Goal: Transaction & Acquisition: Purchase product/service

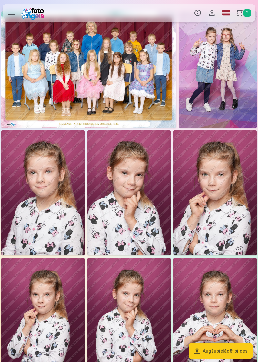
scroll to position [10, 0]
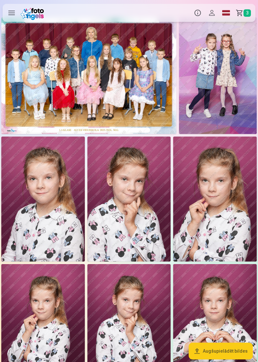
click at [70, 210] on img at bounding box center [42, 199] width 83 height 125
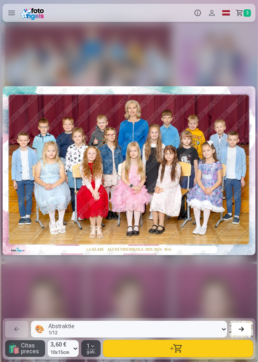
scroll to position [0, 516]
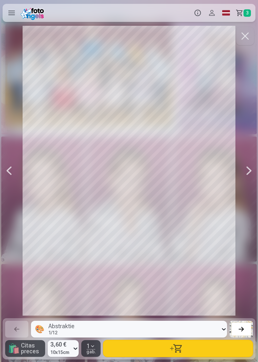
click at [245, 190] on div at bounding box center [248, 171] width 13 height 290
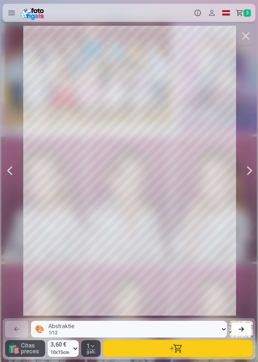
scroll to position [0, 773]
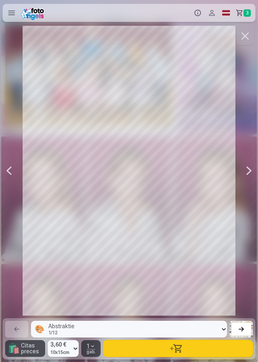
click at [245, 181] on div at bounding box center [248, 171] width 13 height 290
click at [244, 186] on div at bounding box center [248, 171] width 13 height 290
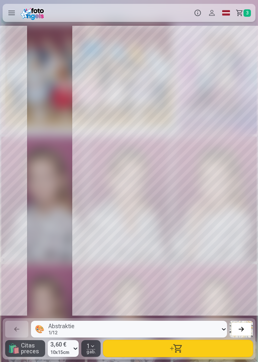
scroll to position [0, 1289]
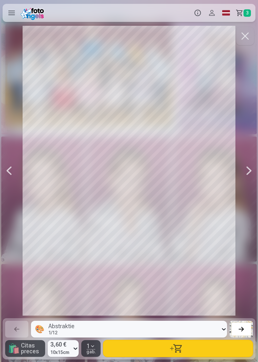
click at [244, 182] on div at bounding box center [248, 171] width 13 height 290
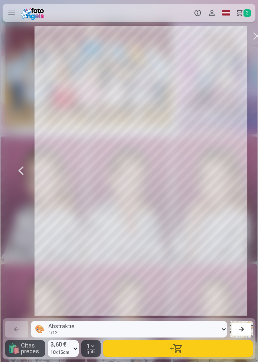
scroll to position [0, 1547]
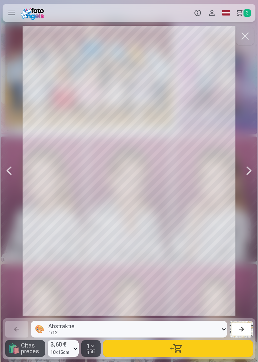
click at [244, 184] on div at bounding box center [248, 171] width 13 height 290
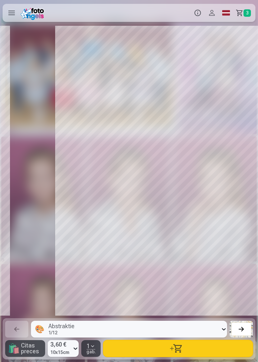
scroll to position [0, 1805]
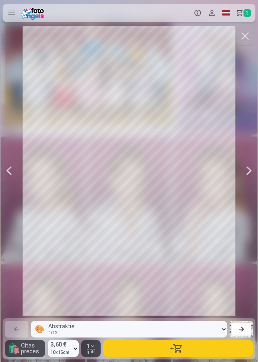
click at [236, 181] on div at bounding box center [129, 171] width 253 height 290
click at [247, 188] on div at bounding box center [248, 171] width 13 height 290
click at [245, 186] on div at bounding box center [248, 171] width 13 height 290
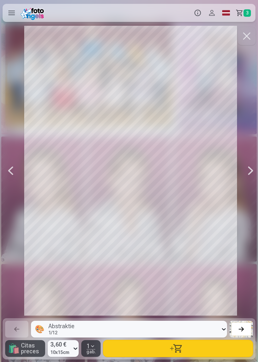
scroll to position [0, 2320]
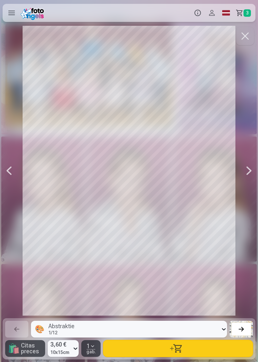
click at [247, 187] on div at bounding box center [248, 171] width 13 height 290
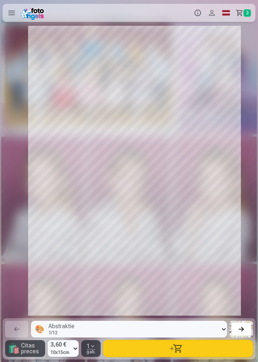
scroll to position [0, 2578]
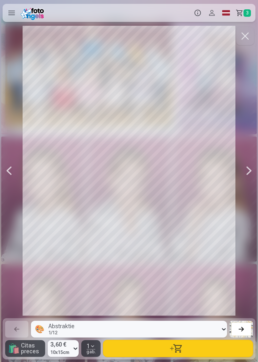
click at [245, 190] on div at bounding box center [248, 171] width 13 height 290
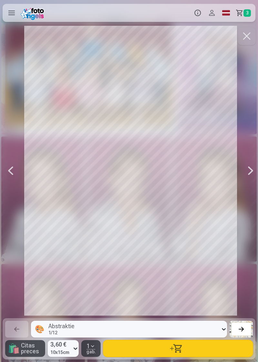
scroll to position [0, 2836]
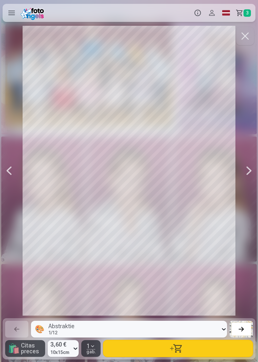
click at [245, 190] on div at bounding box center [248, 171] width 13 height 290
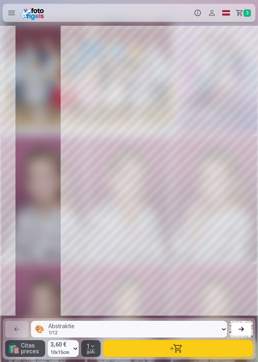
scroll to position [0, 3093]
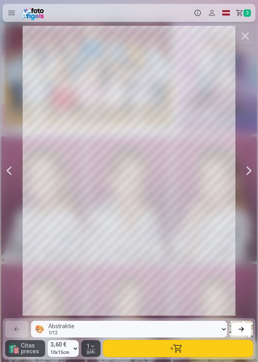
click at [248, 195] on div at bounding box center [248, 171] width 13 height 290
click at [249, 198] on div at bounding box center [248, 171] width 13 height 290
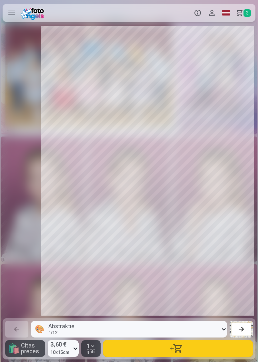
scroll to position [0, 3609]
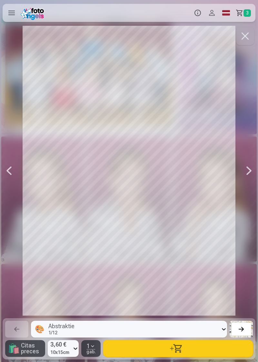
click at [247, 196] on div at bounding box center [248, 171] width 13 height 290
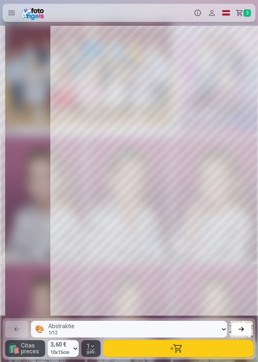
scroll to position [0, 3867]
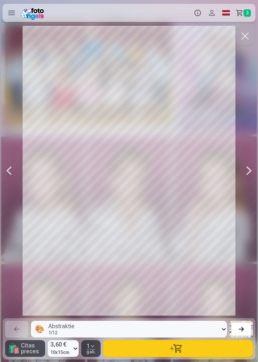
click at [247, 196] on div at bounding box center [248, 171] width 13 height 290
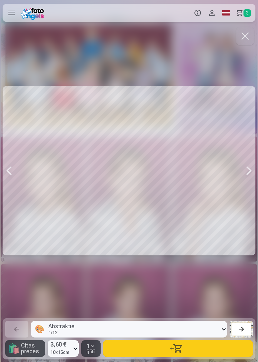
click at [249, 197] on div at bounding box center [248, 171] width 13 height 290
click at [246, 197] on div at bounding box center [248, 171] width 13 height 290
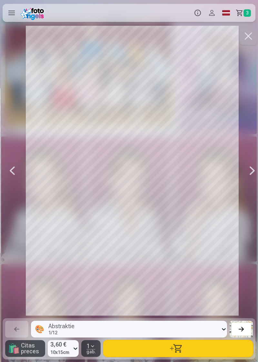
scroll to position [0, 4640]
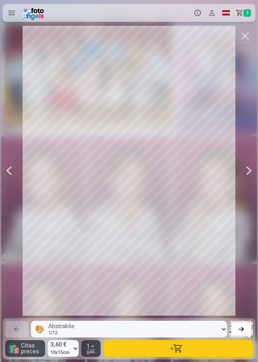
click at [248, 197] on div at bounding box center [248, 171] width 13 height 290
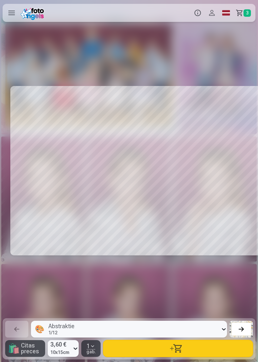
scroll to position [0, 4898]
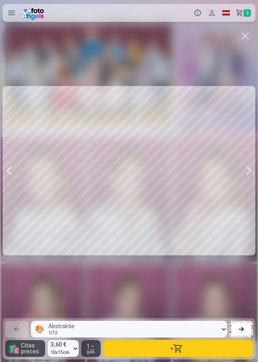
click at [249, 193] on div at bounding box center [248, 171] width 13 height 290
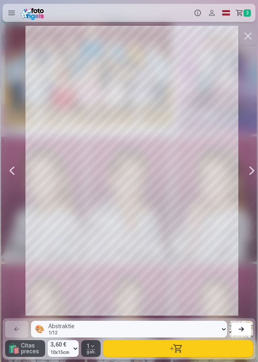
scroll to position [0, 5156]
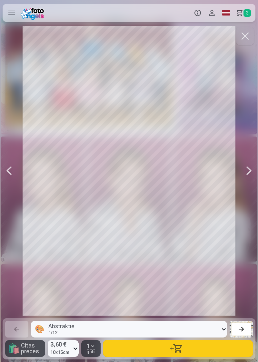
click at [249, 198] on div at bounding box center [248, 171] width 13 height 290
click at [247, 196] on div at bounding box center [248, 171] width 13 height 290
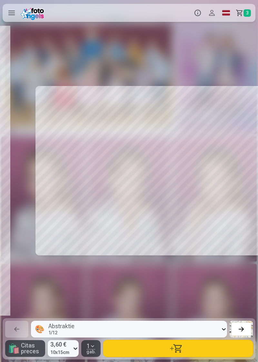
scroll to position [0, 5671]
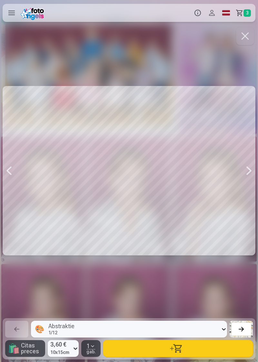
click at [248, 197] on div at bounding box center [248, 171] width 13 height 290
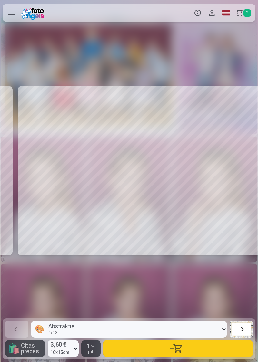
scroll to position [0, 5929]
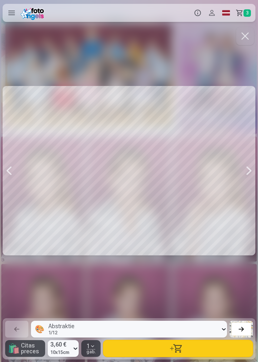
click at [247, 187] on div at bounding box center [248, 171] width 13 height 290
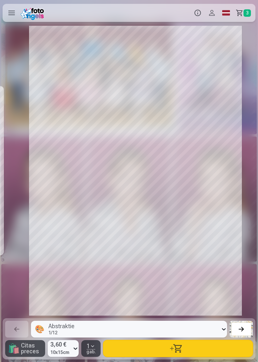
scroll to position [0, 6187]
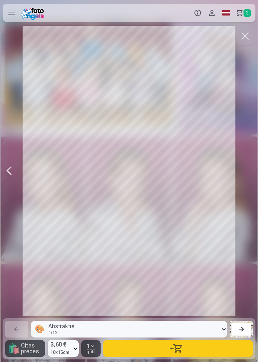
click at [248, 212] on div at bounding box center [129, 171] width 253 height 290
click at [15, 183] on div at bounding box center [9, 171] width 13 height 290
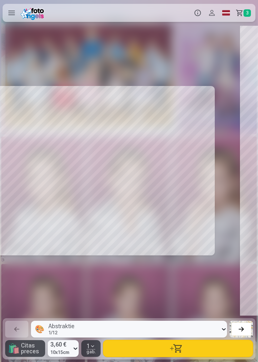
scroll to position [0, 5929]
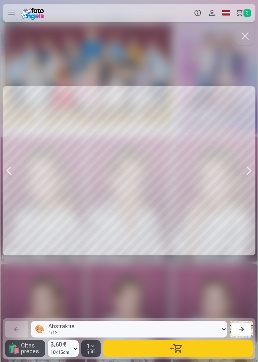
click at [12, 189] on div at bounding box center [9, 171] width 13 height 290
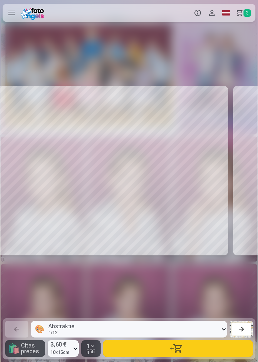
scroll to position [0, 5671]
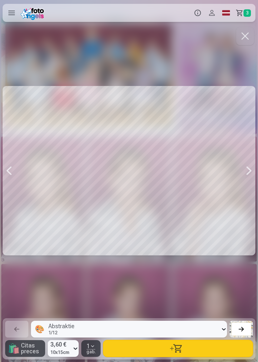
click at [11, 193] on div at bounding box center [9, 171] width 13 height 290
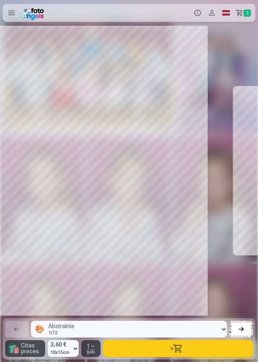
scroll to position [0, 5414]
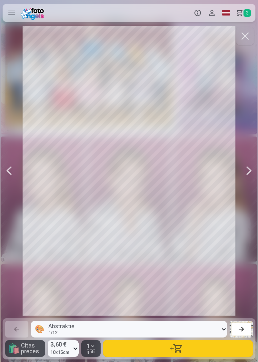
click at [26, 186] on div at bounding box center [129, 171] width 253 height 290
click at [15, 189] on div at bounding box center [9, 171] width 13 height 290
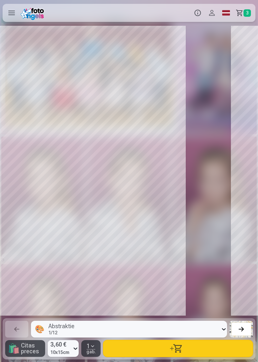
scroll to position [0, 5156]
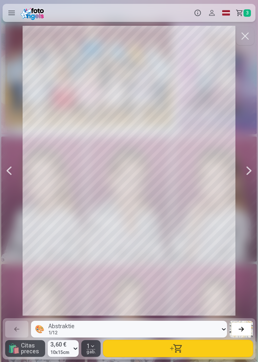
click at [15, 195] on div at bounding box center [9, 171] width 13 height 290
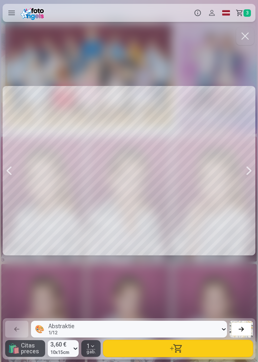
click at [15, 198] on div at bounding box center [9, 171] width 13 height 290
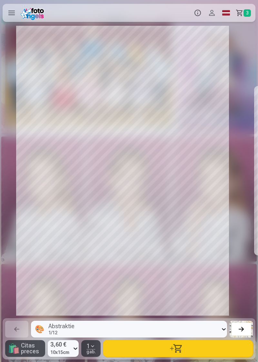
scroll to position [0, 4640]
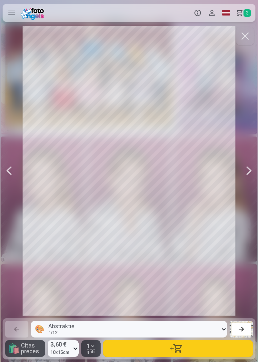
click at [15, 188] on div at bounding box center [9, 171] width 13 height 290
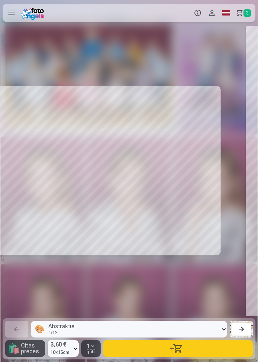
scroll to position [0, 4382]
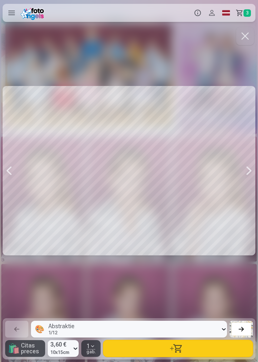
click at [13, 183] on div at bounding box center [9, 171] width 13 height 290
click at [9, 192] on div at bounding box center [9, 171] width 13 height 290
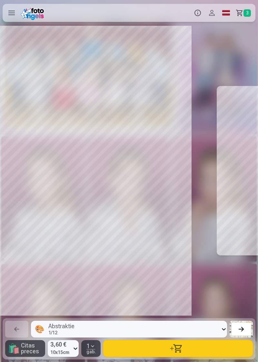
scroll to position [0, 3867]
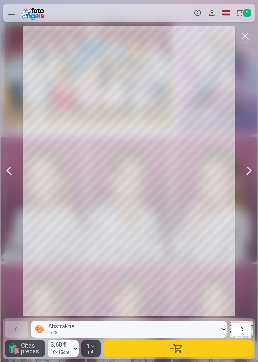
click at [21, 182] on div at bounding box center [129, 171] width 253 height 290
click at [23, 182] on div at bounding box center [129, 171] width 253 height 290
click at [21, 187] on div at bounding box center [129, 171] width 253 height 290
click at [14, 190] on div at bounding box center [9, 171] width 13 height 290
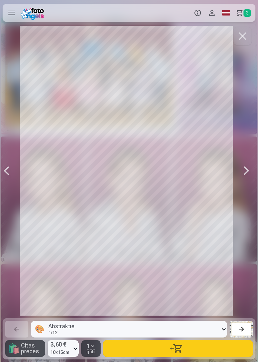
scroll to position [0, 3609]
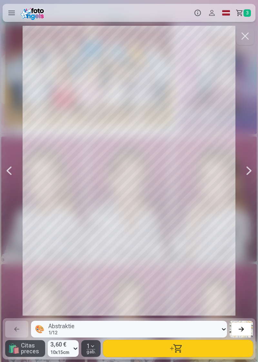
click at [19, 185] on div at bounding box center [129, 171] width 253 height 290
click at [15, 188] on div at bounding box center [9, 171] width 13 height 290
click at [14, 191] on div at bounding box center [9, 171] width 13 height 290
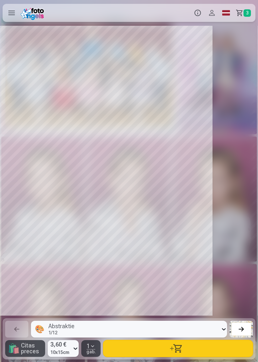
scroll to position [0, 3093]
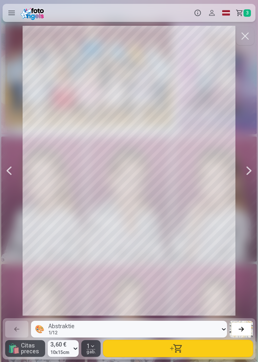
click at [26, 182] on div at bounding box center [129, 171] width 253 height 290
click at [14, 196] on div at bounding box center [9, 171] width 13 height 290
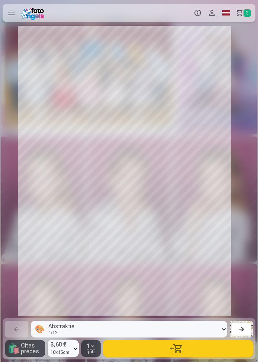
scroll to position [0, 2836]
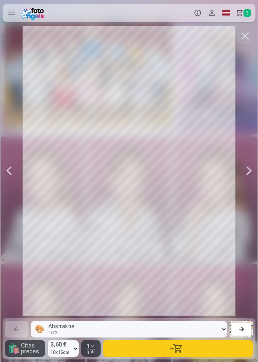
click at [21, 192] on div at bounding box center [129, 171] width 253 height 290
click at [19, 192] on div at bounding box center [129, 171] width 253 height 290
click at [14, 194] on div at bounding box center [9, 171] width 13 height 290
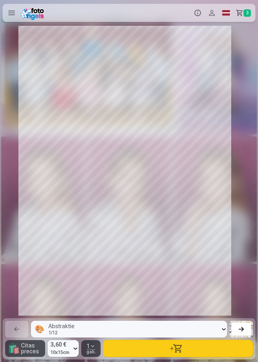
scroll to position [0, 2578]
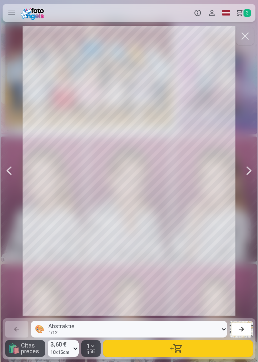
click at [24, 182] on div at bounding box center [129, 171] width 253 height 290
click at [19, 194] on div at bounding box center [129, 171] width 253 height 290
click at [14, 195] on div at bounding box center [9, 171] width 13 height 290
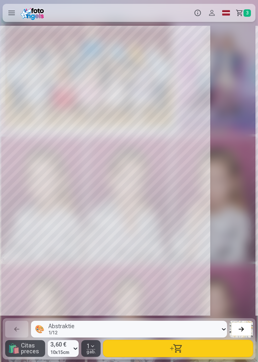
scroll to position [0, 2320]
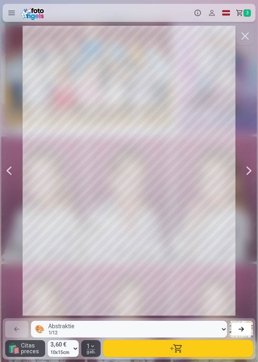
click at [13, 189] on div at bounding box center [9, 171] width 13 height 290
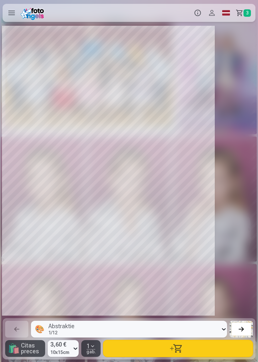
scroll to position [0, 2062]
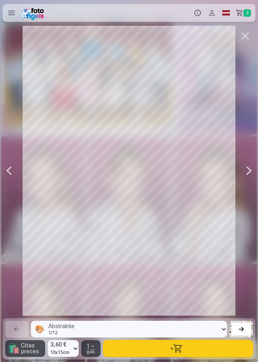
click at [15, 185] on div at bounding box center [9, 171] width 13 height 290
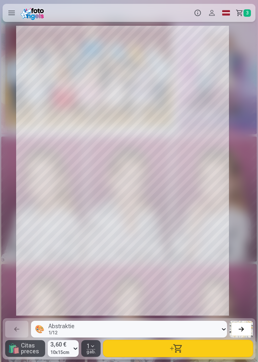
scroll to position [0, 1805]
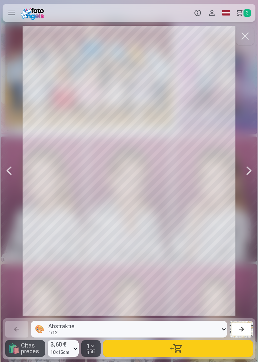
click at [21, 183] on div at bounding box center [129, 171] width 253 height 290
click at [20, 185] on div at bounding box center [129, 171] width 253 height 290
click at [15, 190] on div at bounding box center [9, 171] width 13 height 290
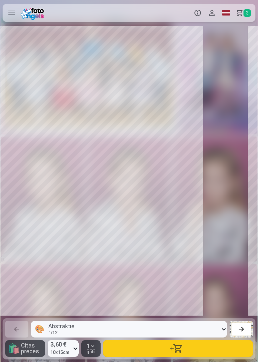
scroll to position [0, 1547]
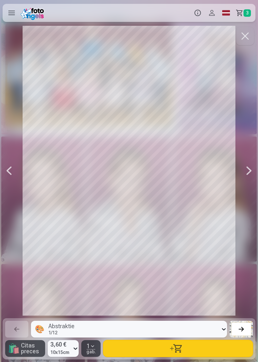
click at [21, 191] on div at bounding box center [129, 171] width 253 height 290
click at [15, 194] on div at bounding box center [9, 171] width 13 height 290
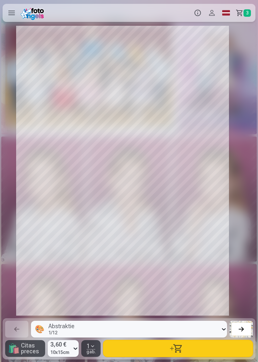
scroll to position [0, 1289]
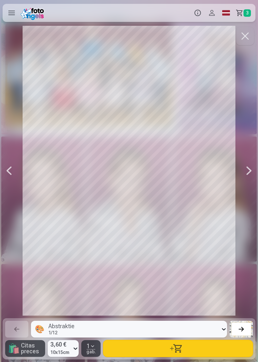
click at [15, 183] on div at bounding box center [9, 171] width 13 height 290
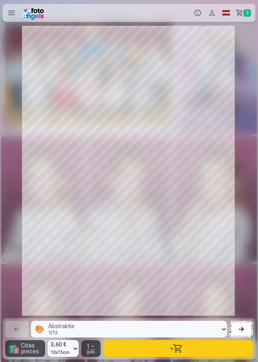
scroll to position [0, 1031]
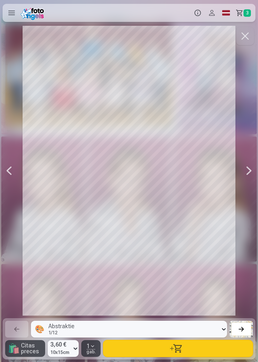
click at [14, 179] on div at bounding box center [9, 171] width 13 height 290
click at [15, 183] on div at bounding box center [9, 171] width 13 height 290
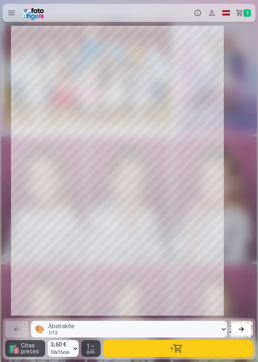
scroll to position [0, 516]
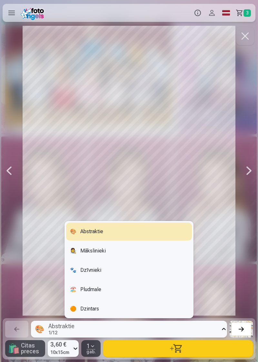
click at [114, 260] on div "👩‍🎨 Mākslinieki" at bounding box center [129, 251] width 126 height 18
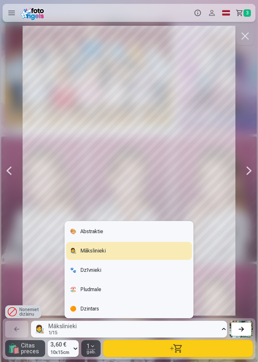
click at [139, 279] on div "🐾 Dzīvnieki" at bounding box center [129, 270] width 126 height 18
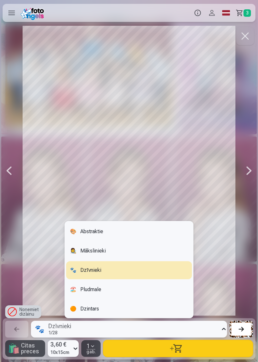
click at [128, 299] on div "🏖️ Pludmale" at bounding box center [129, 290] width 126 height 18
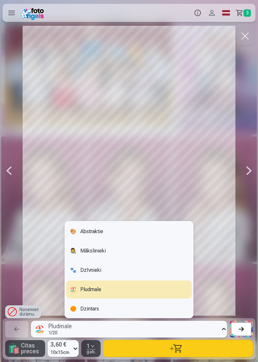
click at [136, 318] on div "🟠 Dzintars" at bounding box center [129, 309] width 126 height 18
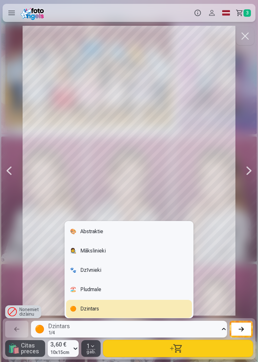
scroll to position [6, 0]
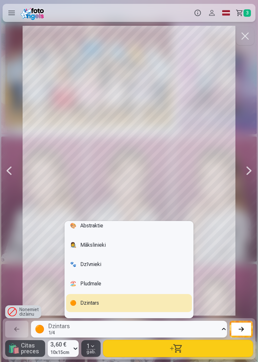
click at [138, 235] on div "🎨 Abstraktie" at bounding box center [129, 226] width 126 height 18
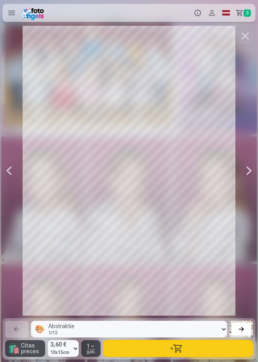
click at [243, 41] on button "button" at bounding box center [245, 36] width 18 height 18
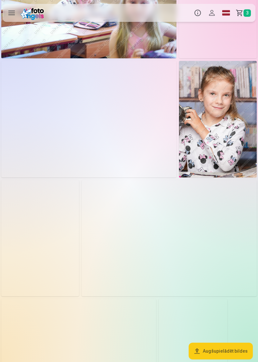
scroll to position [1080, 0]
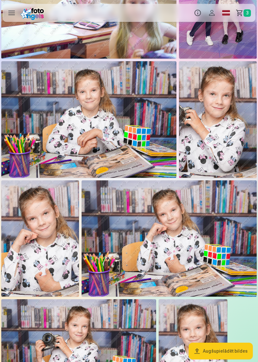
click at [133, 147] on img at bounding box center [88, 119] width 175 height 117
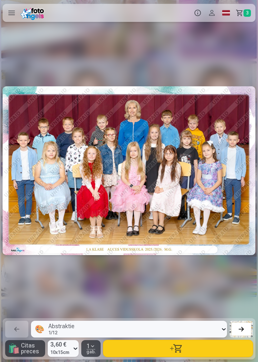
scroll to position [0, 4898]
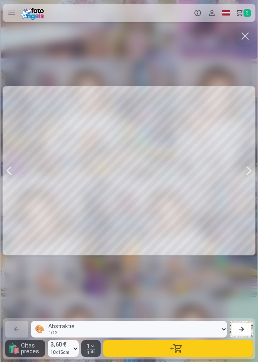
click at [247, 188] on div at bounding box center [248, 171] width 13 height 290
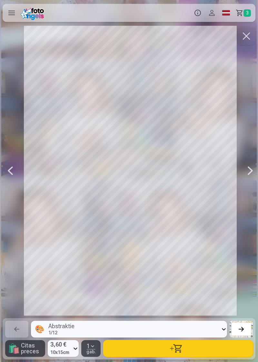
scroll to position [0, 5156]
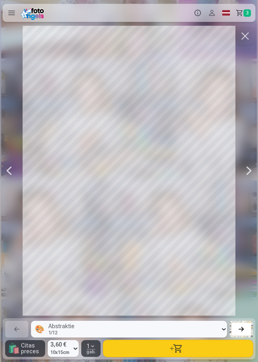
click at [245, 189] on div at bounding box center [248, 171] width 13 height 290
click at [244, 182] on div at bounding box center [248, 171] width 13 height 290
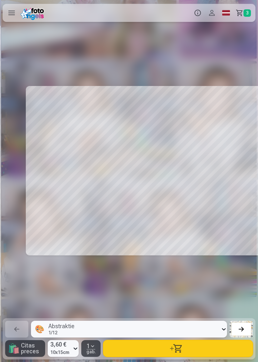
scroll to position [0, 5671]
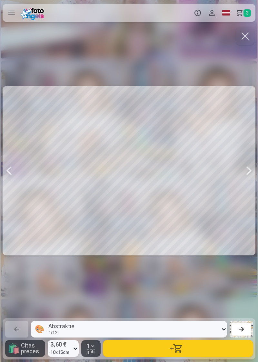
click at [244, 185] on div at bounding box center [248, 171] width 13 height 290
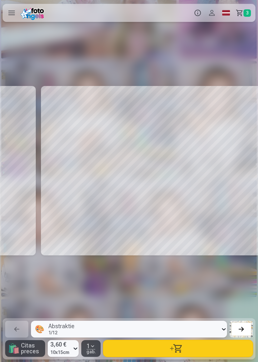
scroll to position [0, 5929]
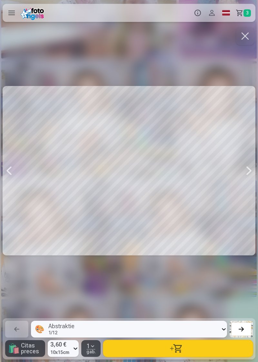
click at [8, 188] on div at bounding box center [9, 171] width 13 height 290
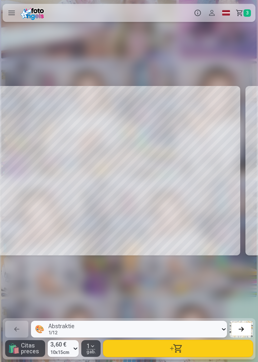
scroll to position [0, 5671]
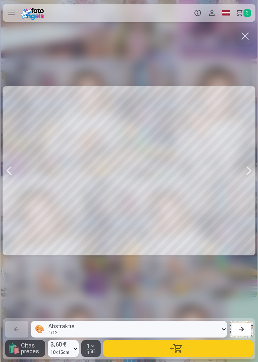
click at [246, 190] on div at bounding box center [248, 171] width 13 height 290
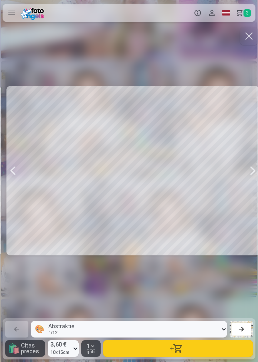
scroll to position [0, 5929]
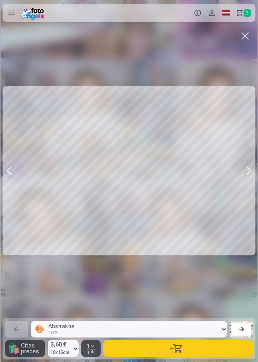
click at [11, 184] on div at bounding box center [9, 171] width 13 height 290
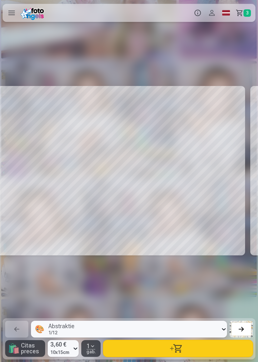
scroll to position [0, 5671]
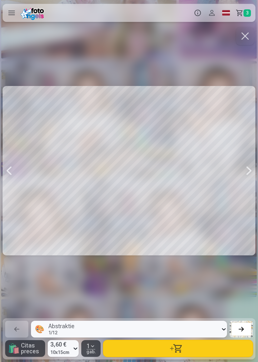
click at [249, 185] on div at bounding box center [248, 171] width 13 height 290
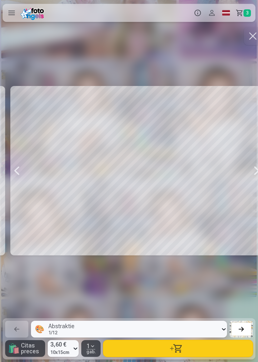
scroll to position [0, 5929]
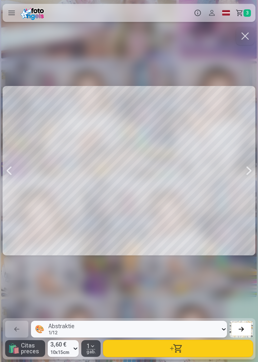
click at [240, 44] on button "button" at bounding box center [245, 36] width 18 height 18
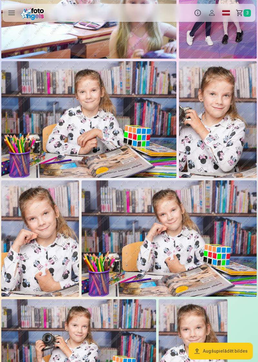
click at [235, 18] on link "Grozs 3" at bounding box center [244, 13] width 22 height 18
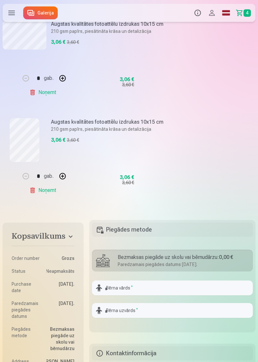
scroll to position [311, 0]
click at [34, 191] on link "Noņemt" at bounding box center [43, 190] width 29 height 13
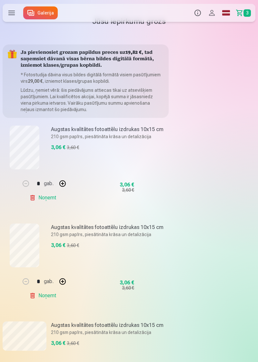
scroll to position [0, 0]
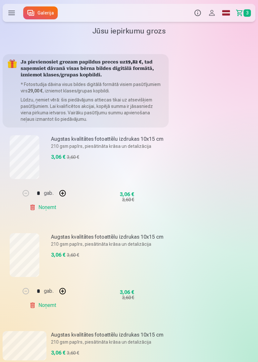
click at [48, 14] on link "Galerija" at bounding box center [40, 12] width 34 height 13
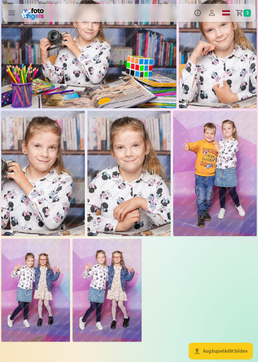
scroll to position [1369, 0]
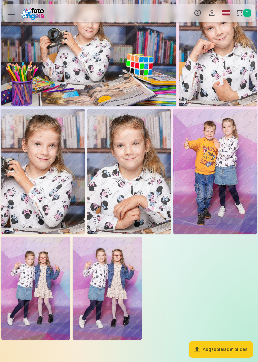
click at [44, 284] on img at bounding box center [35, 288] width 69 height 103
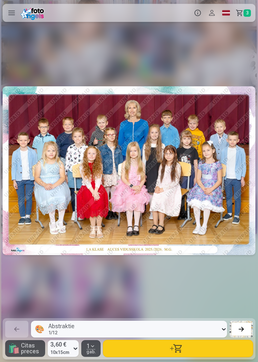
scroll to position [0, 5929]
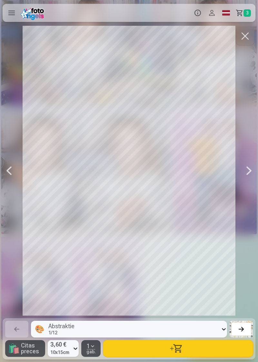
click at [248, 189] on div at bounding box center [248, 171] width 13 height 290
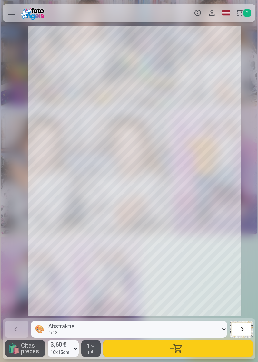
scroll to position [0, 6187]
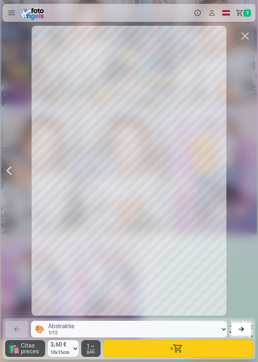
click at [244, 15] on span "3" at bounding box center [246, 12] width 7 height 7
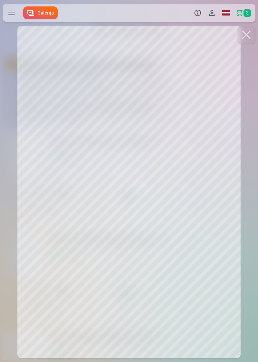
click at [245, 37] on button at bounding box center [246, 35] width 18 height 18
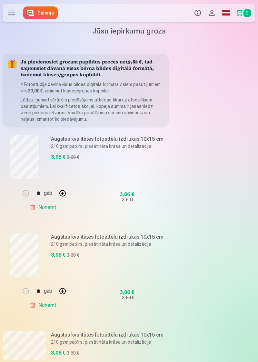
click at [44, 15] on link "Galerija" at bounding box center [40, 12] width 34 height 13
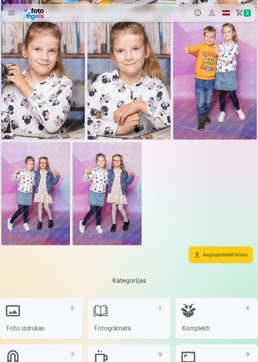
scroll to position [1463, 0]
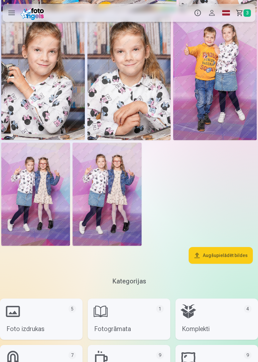
click at [117, 190] on img at bounding box center [107, 194] width 69 height 103
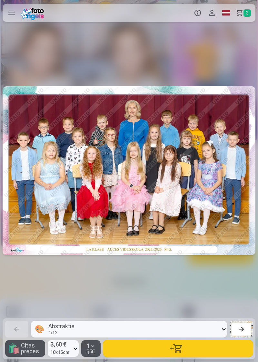
scroll to position [0, 6187]
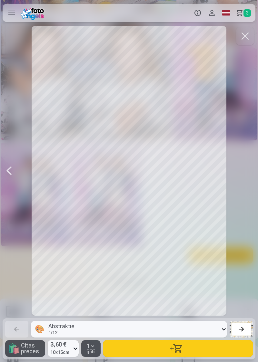
click at [171, 347] on button "button" at bounding box center [178, 348] width 150 height 17
click at [240, 15] on link "Grozs 4" at bounding box center [244, 13] width 22 height 18
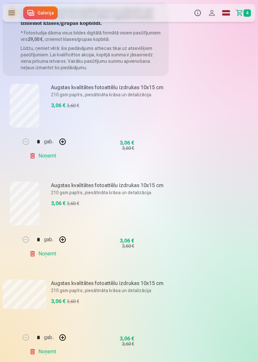
scroll to position [52, 0]
click at [45, 155] on link "Noņemt" at bounding box center [43, 156] width 29 height 13
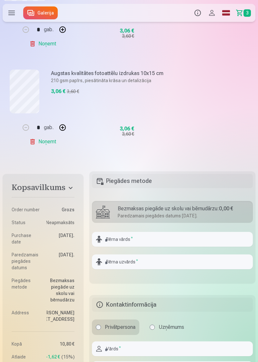
scroll to position [264, 0]
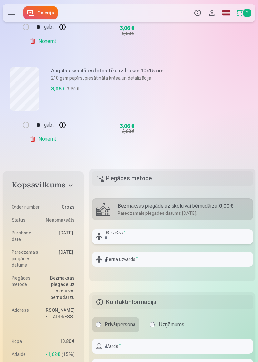
click at [169, 240] on input "text" at bounding box center [172, 236] width 161 height 15
type input "******"
click at [130, 262] on input "text" at bounding box center [172, 259] width 161 height 15
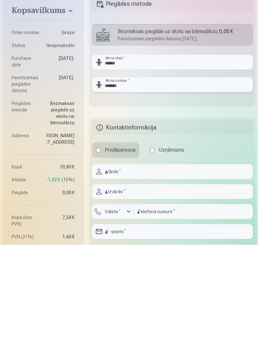
scroll to position [322, 0]
type input "*******"
click at [198, 292] on input "text" at bounding box center [172, 289] width 161 height 15
type input "****"
click at [141, 312] on input "text" at bounding box center [172, 309] width 161 height 15
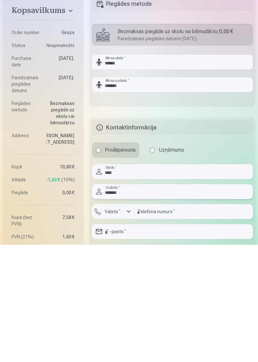
type input "*******"
click at [172, 332] on input "number" at bounding box center [193, 329] width 119 height 15
type input "********"
click at [162, 351] on input "email" at bounding box center [172, 349] width 161 height 15
type input "**********"
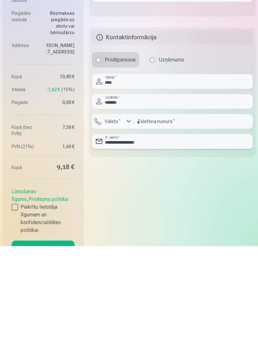
scroll to position [413, 0]
click at [15, 324] on div at bounding box center [15, 323] width 6 height 6
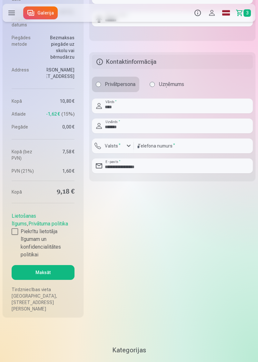
scroll to position [507, 0]
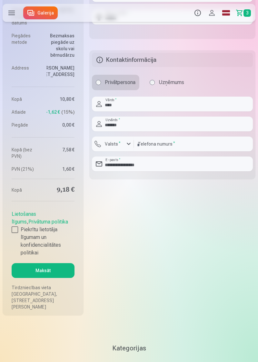
click at [63, 272] on button "Maksāt" at bounding box center [43, 270] width 63 height 15
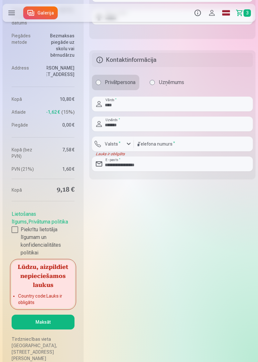
click at [52, 292] on div "Lūdzu, aizpildiet nepieciešamos laukus Country code : Lauks ir obligāts" at bounding box center [43, 285] width 63 height 48
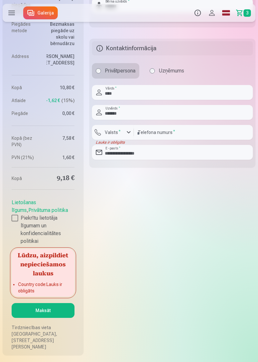
scroll to position [518, 0]
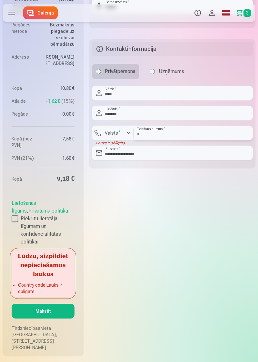
click at [138, 136] on input "********" at bounding box center [193, 133] width 119 height 15
click at [62, 309] on button "Maksāt" at bounding box center [43, 311] width 63 height 15
click at [133, 134] on button "Valsts *" at bounding box center [113, 133] width 42 height 15
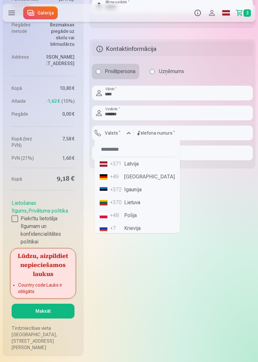
click at [133, 166] on li "+371 Latvija" at bounding box center [137, 164] width 80 height 13
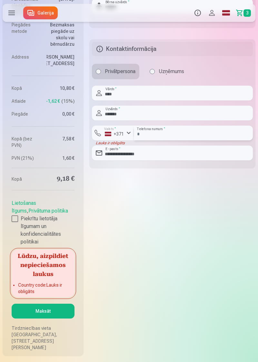
click at [140, 135] on input "**********" at bounding box center [193, 133] width 119 height 15
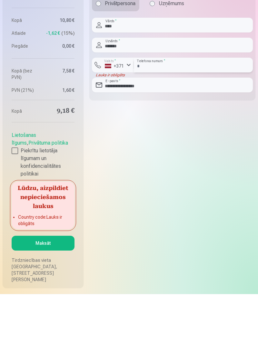
type input "********"
click at [54, 310] on button "Maksāt" at bounding box center [43, 311] width 63 height 15
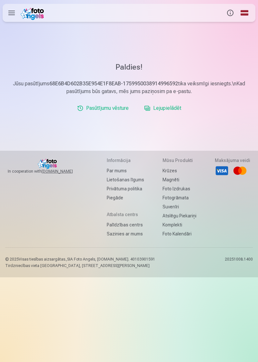
click at [175, 109] on link "Lejupielādēt" at bounding box center [162, 108] width 42 height 13
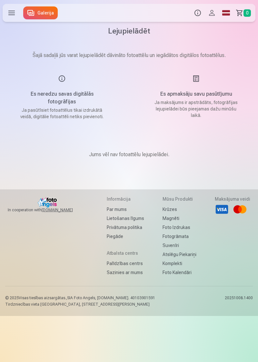
click at [43, 15] on link "Galerija" at bounding box center [40, 12] width 34 height 13
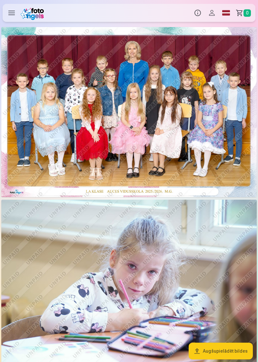
click at [10, 20] on label at bounding box center [12, 13] width 18 height 18
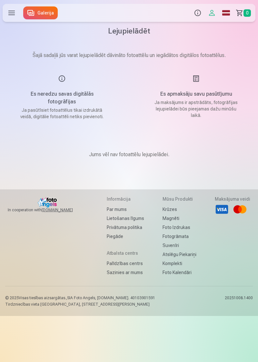
click at [193, 86] on div "Es apmaksāju savu pasūtījumu Ja maksājums ir apstrādāts, fotogrāfijas lejupielā…" at bounding box center [196, 97] width 119 height 45
